Goal: Information Seeking & Learning: Learn about a topic

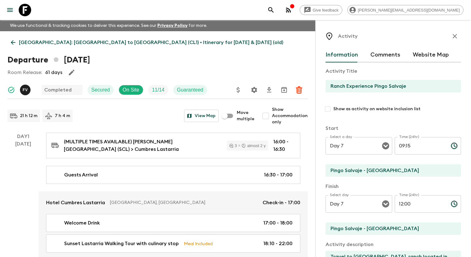
click at [11, 8] on icon "menu" at bounding box center [10, 10] width 6 height 4
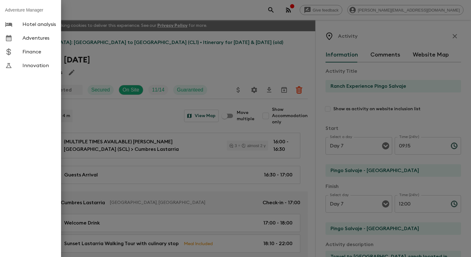
click at [43, 39] on span "Adventures" at bounding box center [39, 38] width 34 height 6
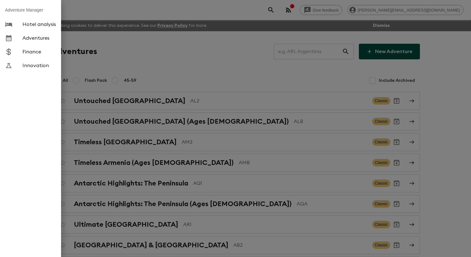
click at [204, 61] on div at bounding box center [235, 128] width 471 height 257
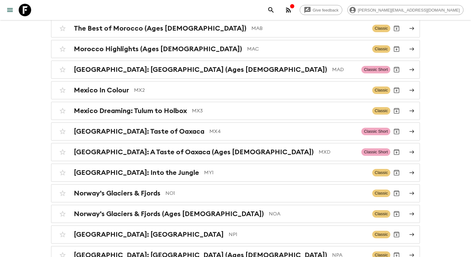
scroll to position [2579, 0]
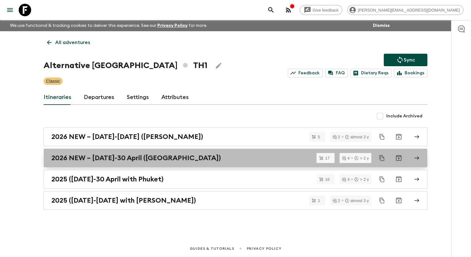
click at [155, 160] on h2 "2026 NEW – [DATE]-30 April ([GEOGRAPHIC_DATA])" at bounding box center [136, 158] width 170 height 8
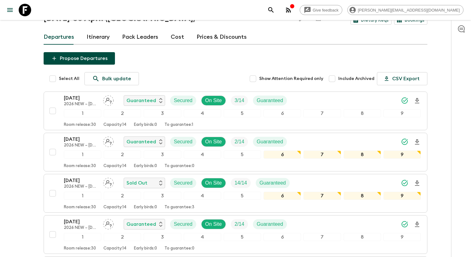
scroll to position [71, 0]
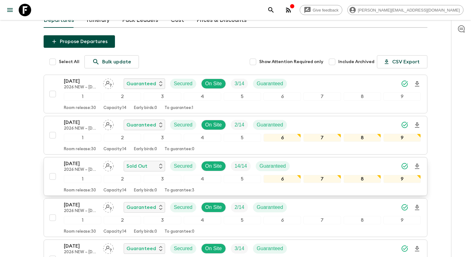
click at [88, 167] on p "[DATE]" at bounding box center [81, 163] width 34 height 7
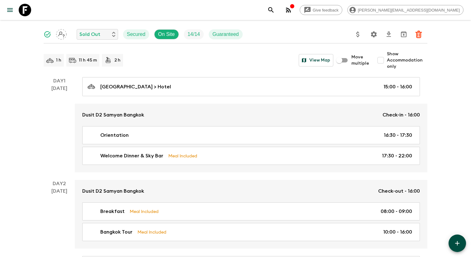
scroll to position [53, 0]
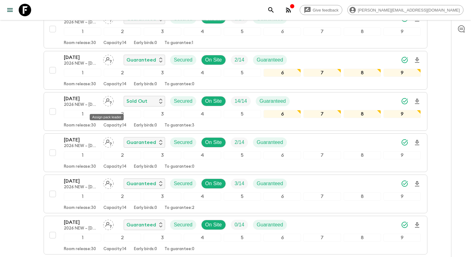
scroll to position [151, 0]
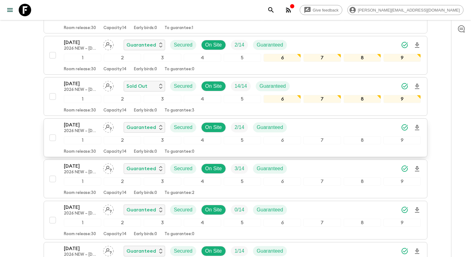
click at [84, 128] on p "[DATE]" at bounding box center [81, 124] width 34 height 7
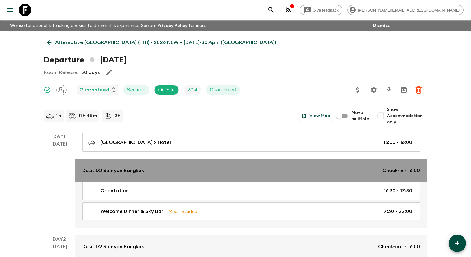
click at [145, 173] on div "Dusit D2 Samyan Bangkok Check-in - 16:00" at bounding box center [251, 169] width 338 height 7
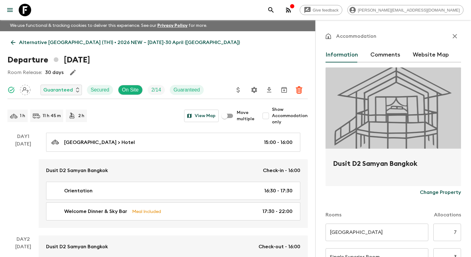
click at [354, 169] on h2 "Dusit D2 Samyan Bangkok" at bounding box center [393, 168] width 121 height 20
click at [353, 165] on h2 "Dusit D2 Samyan Bangkok" at bounding box center [393, 168] width 121 height 20
copy form "Dusit D2 Samyan Bangkok Change Property"
